Goal: Task Accomplishment & Management: Complete application form

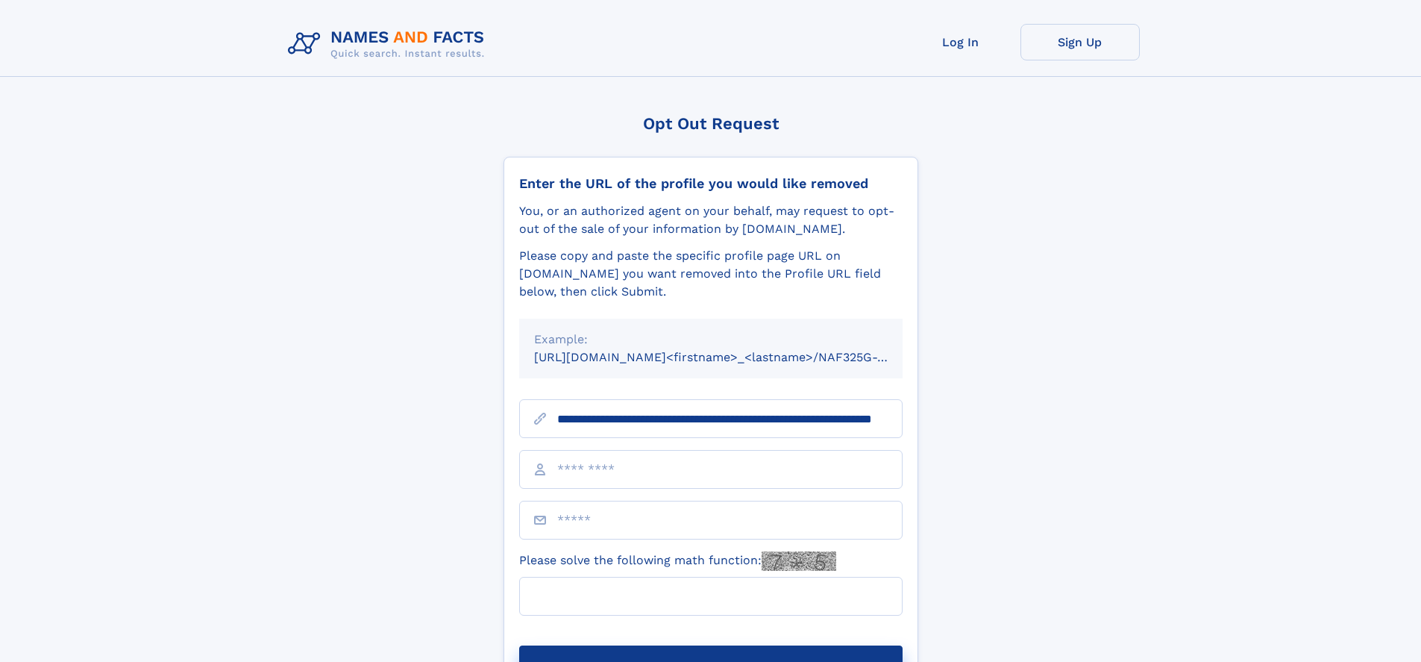
scroll to position [0, 138]
type input "**********"
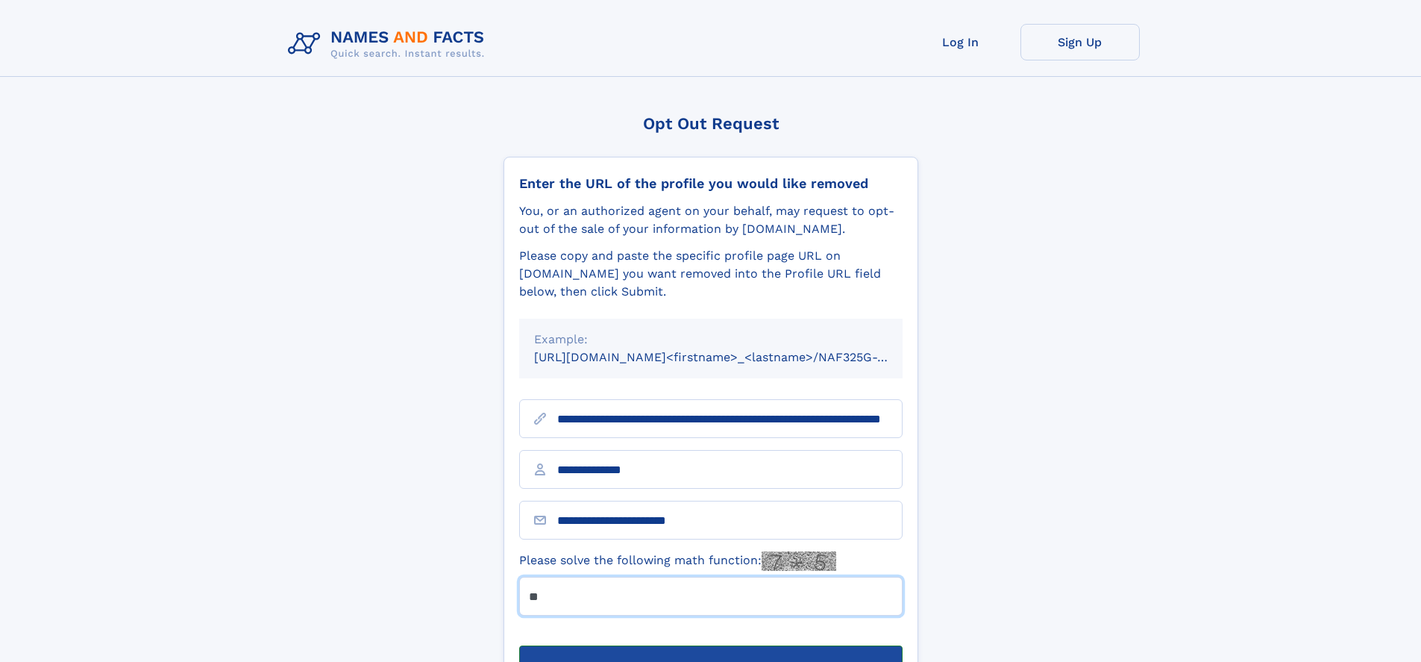
type input "**"
click at [710, 645] on button "Submit Opt Out Request" at bounding box center [711, 669] width 384 height 48
